Goal: Navigation & Orientation: Find specific page/section

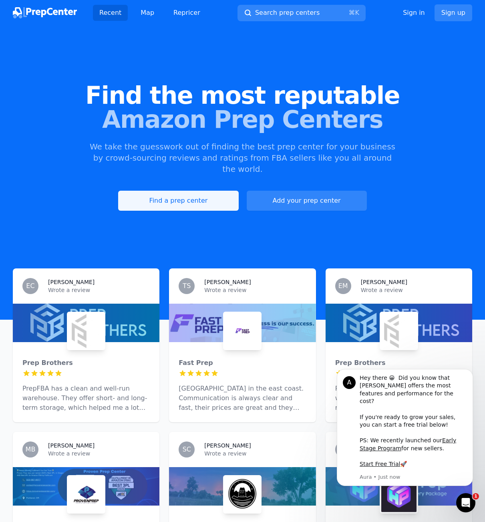
click at [172, 191] on link "Find a prep center" at bounding box center [178, 201] width 120 height 20
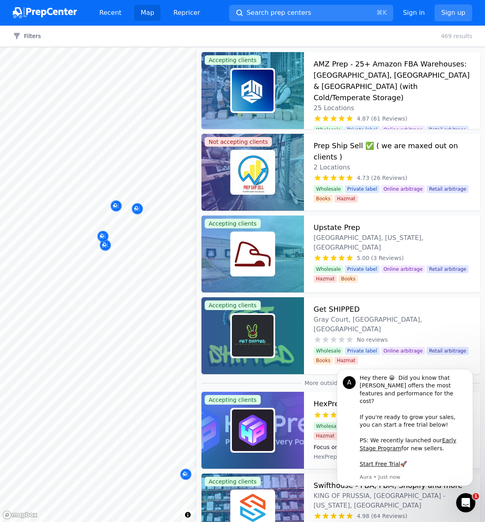
drag, startPoint x: 127, startPoint y: 234, endPoint x: 110, endPoint y: 234, distance: 16.5
click at [126, 234] on div "Central [US_STATE] Prep, Pack and Shipping, LLC [GEOGRAPHIC_DATA], [US_STATE], …" at bounding box center [140, 207] width 154 height 63
drag, startPoint x: 87, startPoint y: 238, endPoint x: 101, endPoint y: 238, distance: 13.6
click at [89, 238] on div at bounding box center [105, 236] width 154 height 6
click at [103, 239] on div at bounding box center [105, 236] width 154 height 6
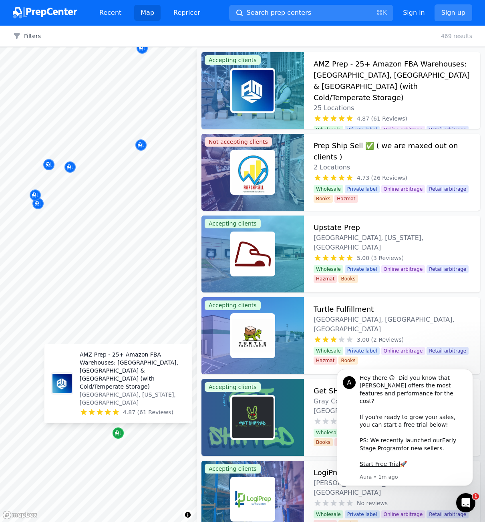
click at [117, 434] on icon "Map marker" at bounding box center [118, 433] width 6 height 8
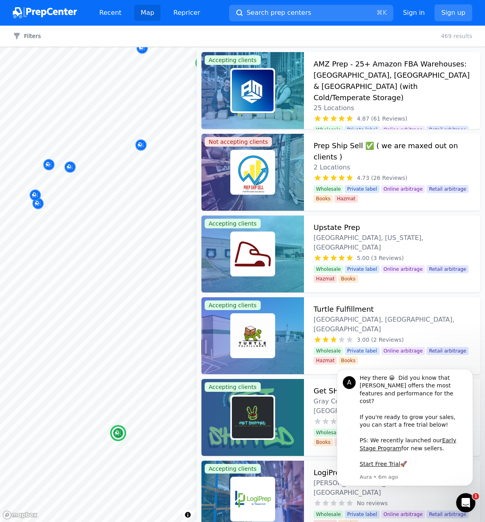
click at [234, 87] on img at bounding box center [253, 91] width 42 height 42
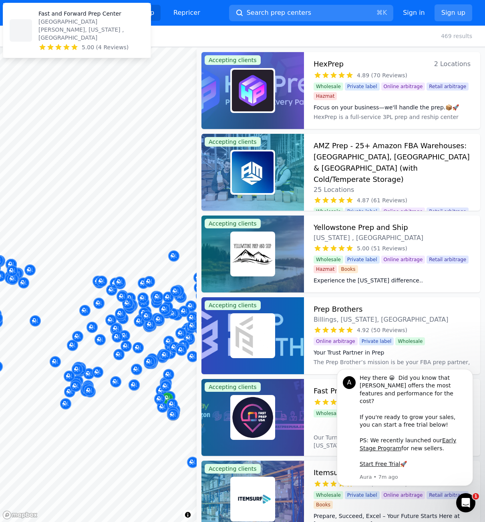
click at [130, 47] on div at bounding box center [98, 47] width 197 height 0
